Goal: Information Seeking & Learning: Learn about a topic

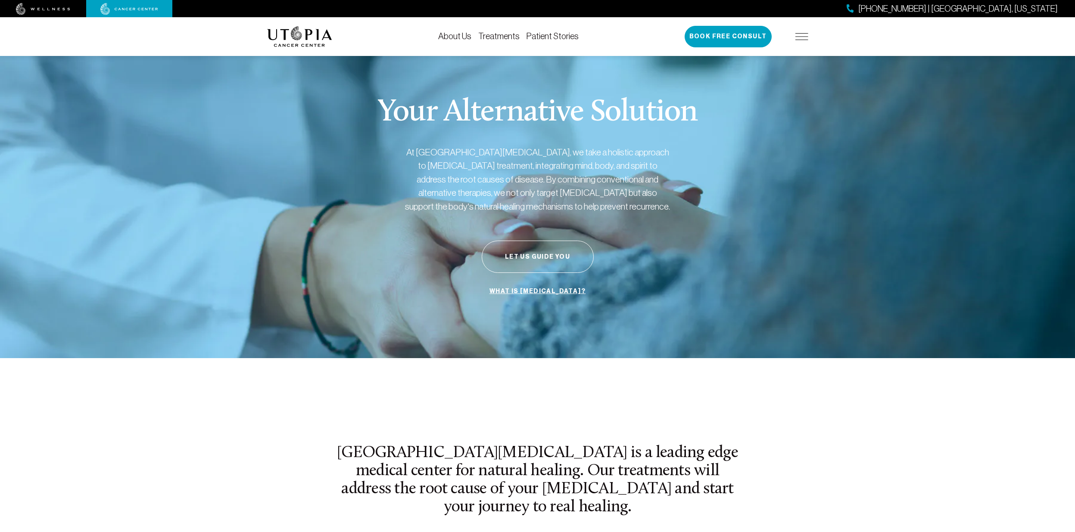
click at [504, 35] on link "Treatments" at bounding box center [498, 35] width 41 height 9
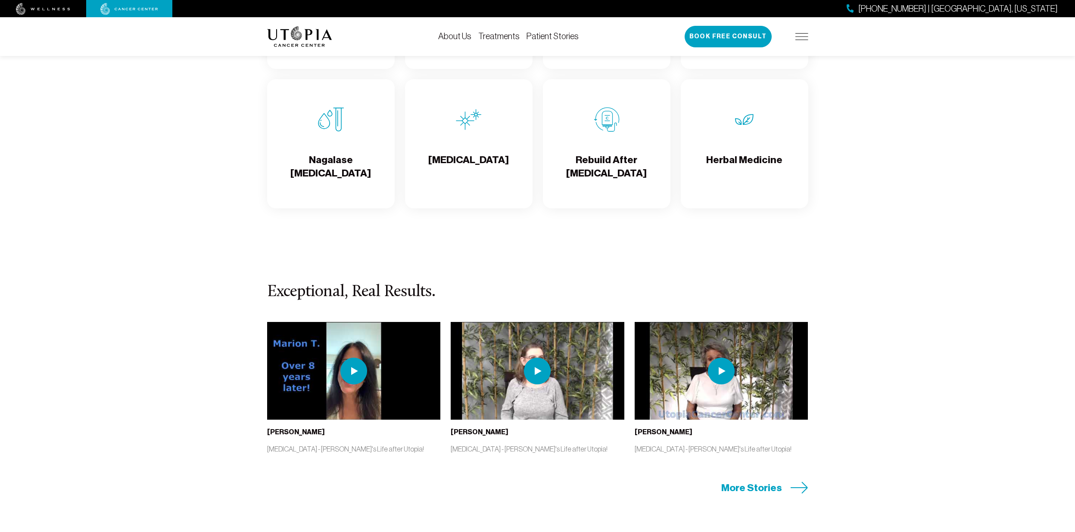
scroll to position [1658, 0]
click at [778, 489] on span "More Stories" at bounding box center [751, 487] width 61 height 13
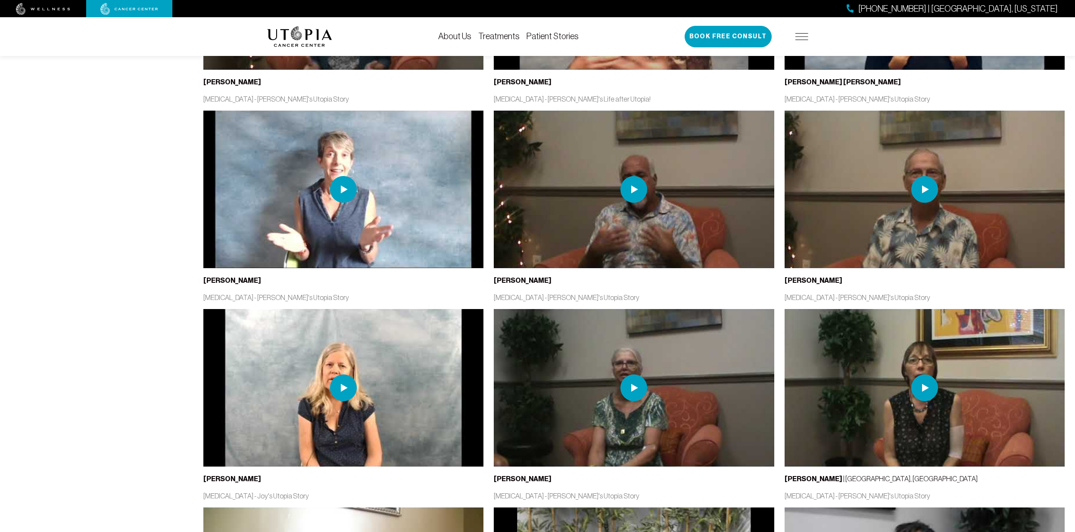
scroll to position [1053, 0]
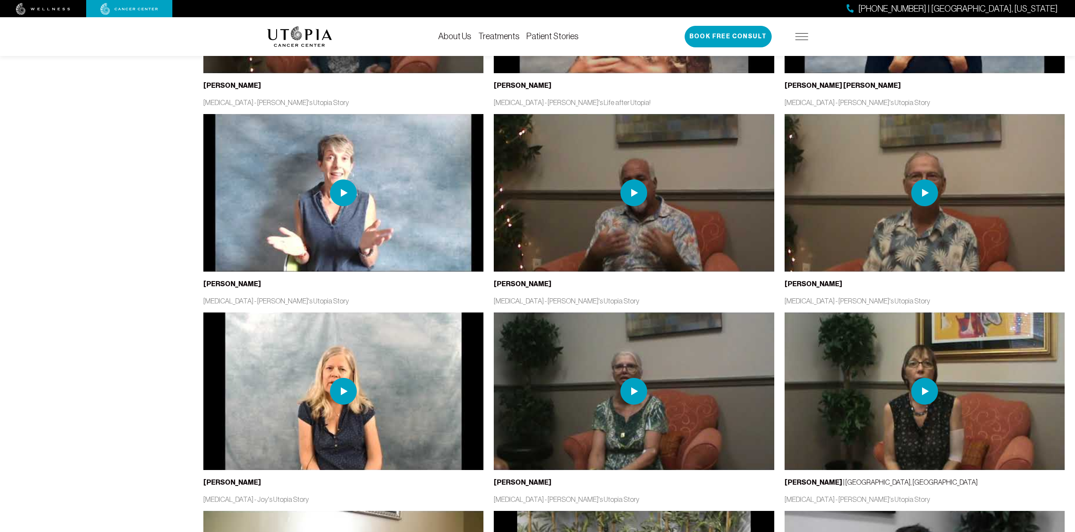
click at [642, 196] on img at bounding box center [633, 193] width 27 height 27
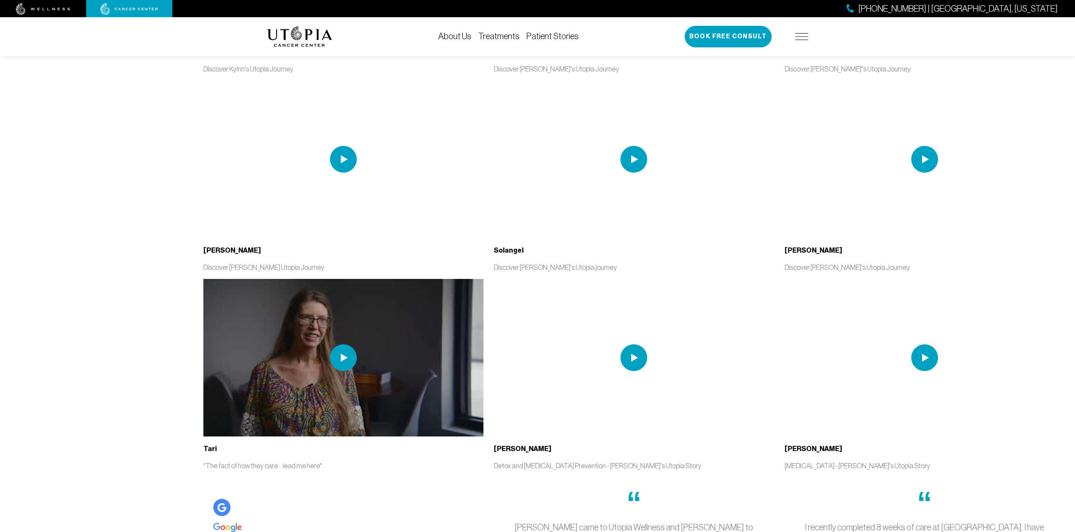
scroll to position [2685, 0]
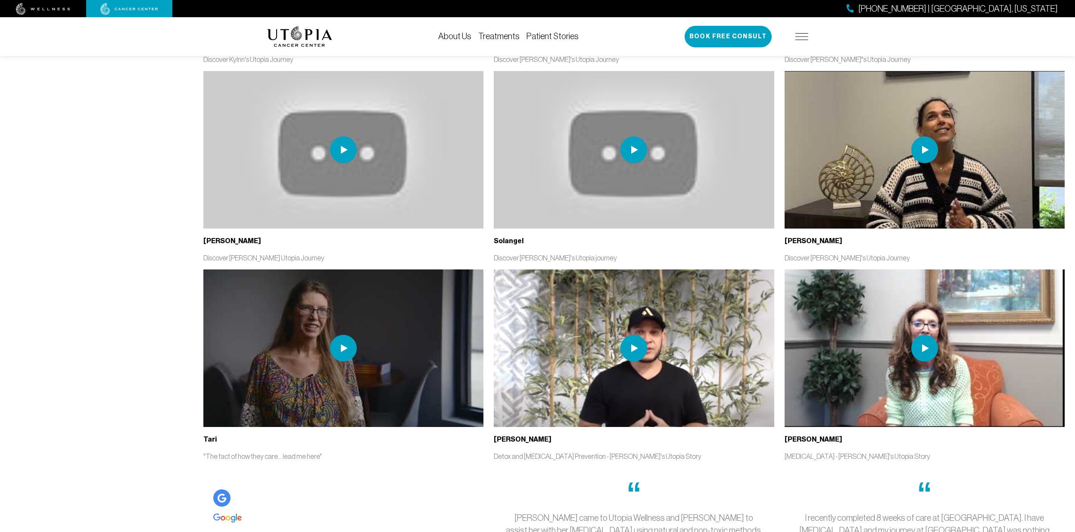
click at [635, 342] on img at bounding box center [633, 348] width 27 height 27
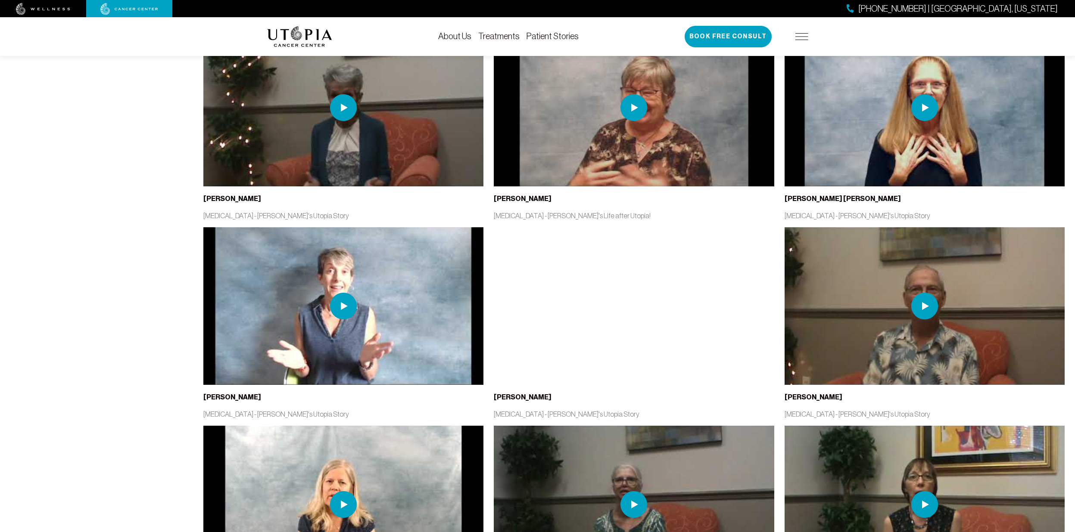
scroll to position [602, 0]
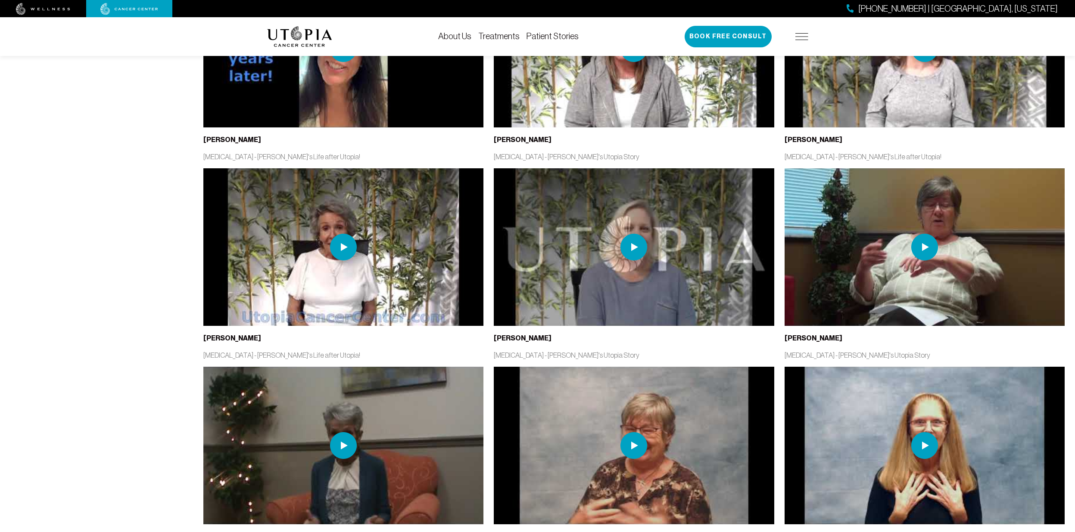
click at [504, 36] on link "Treatments" at bounding box center [498, 35] width 41 height 9
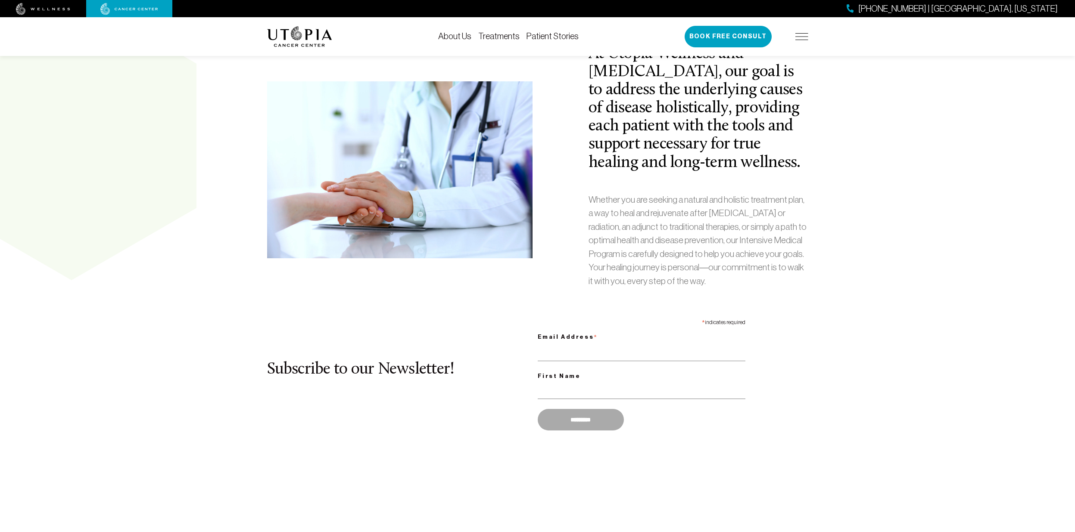
scroll to position [468, 0]
